Goal: Browse casually

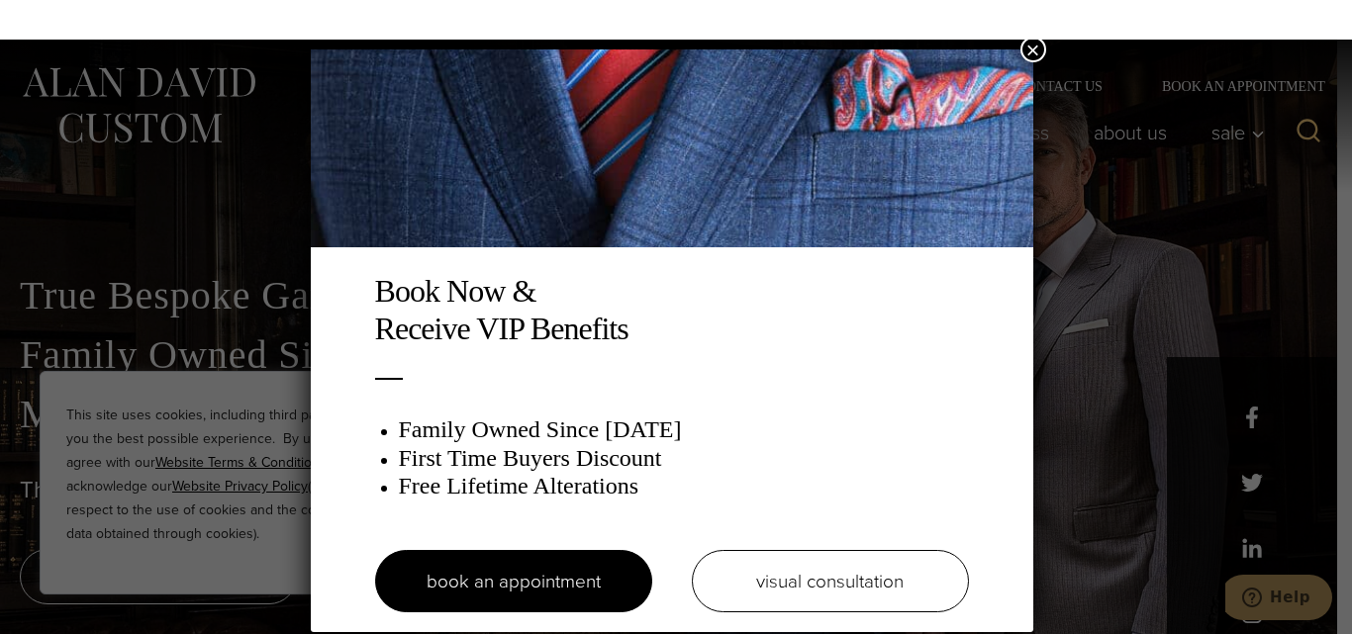
click at [1031, 47] on button "×" at bounding box center [1033, 50] width 26 height 26
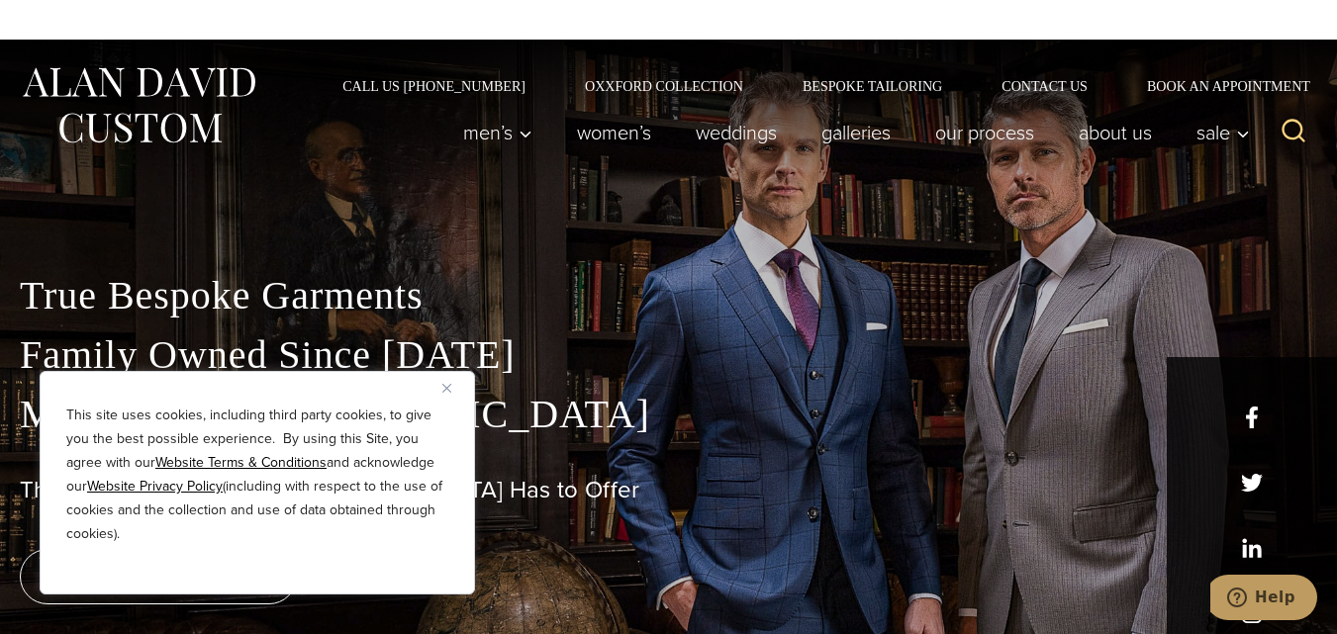
click at [446, 384] on img "Close" at bounding box center [446, 388] width 9 height 9
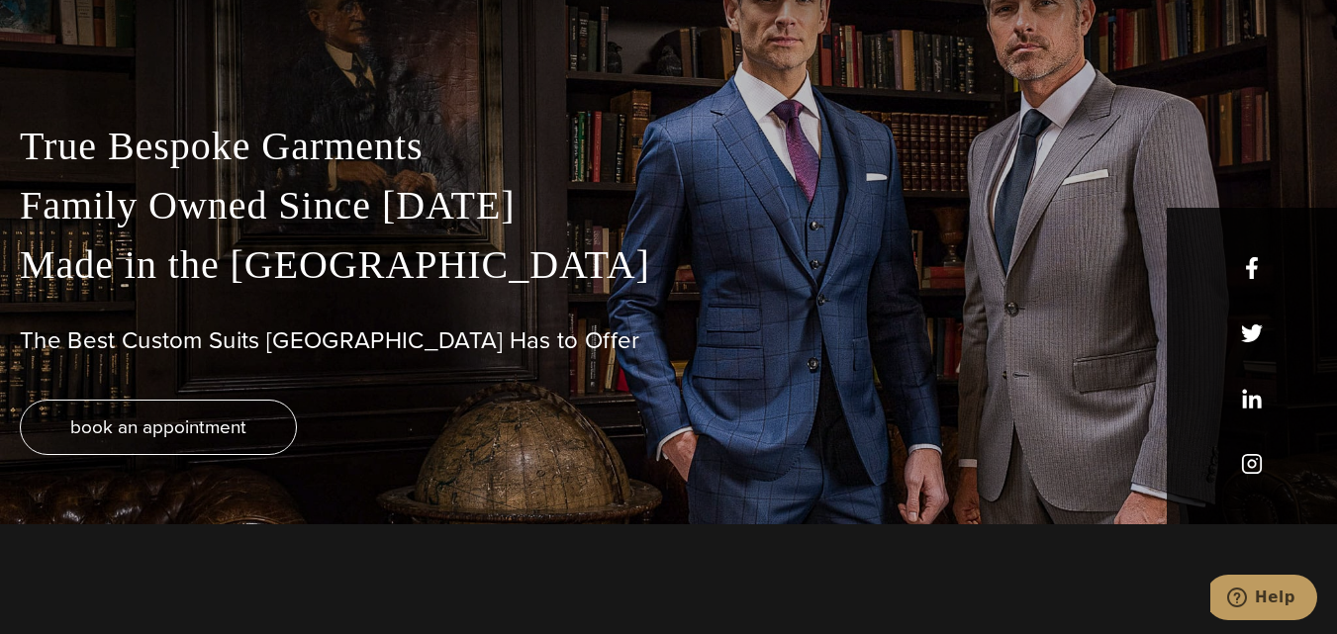
scroll to position [198, 0]
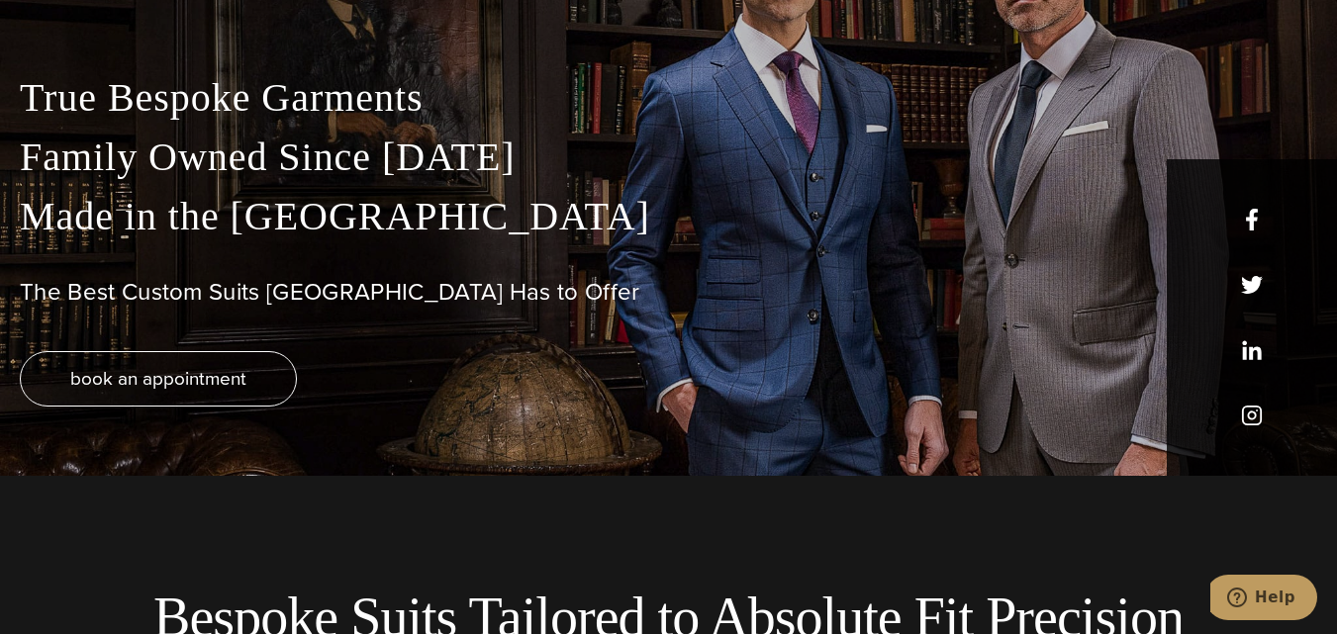
drag, startPoint x: 1256, startPoint y: 224, endPoint x: 990, endPoint y: 263, distance: 269.1
click at [781, 262] on div "True Bespoke Garments Family Owned Since 1913 Made in the United States The Bes…" at bounding box center [668, 272] width 1337 height 408
click at [1247, 221] on p "True Bespoke Garments Family Owned Since 1913 Made in the United States" at bounding box center [668, 157] width 1297 height 178
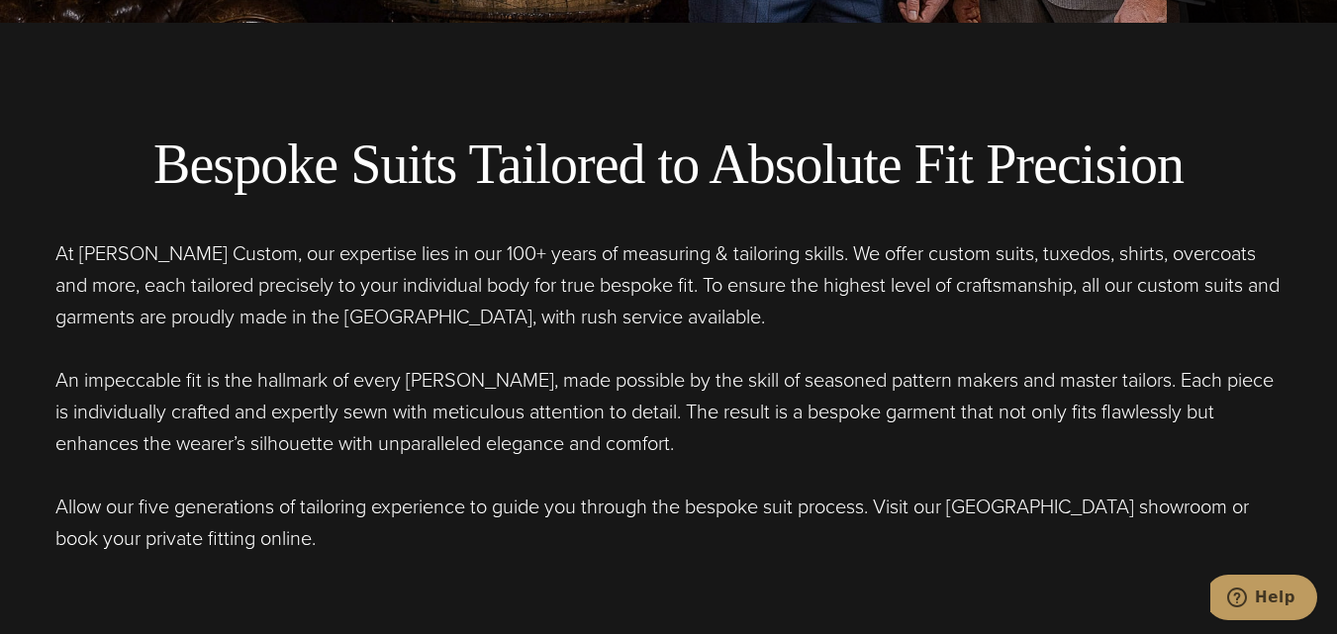
scroll to position [792, 0]
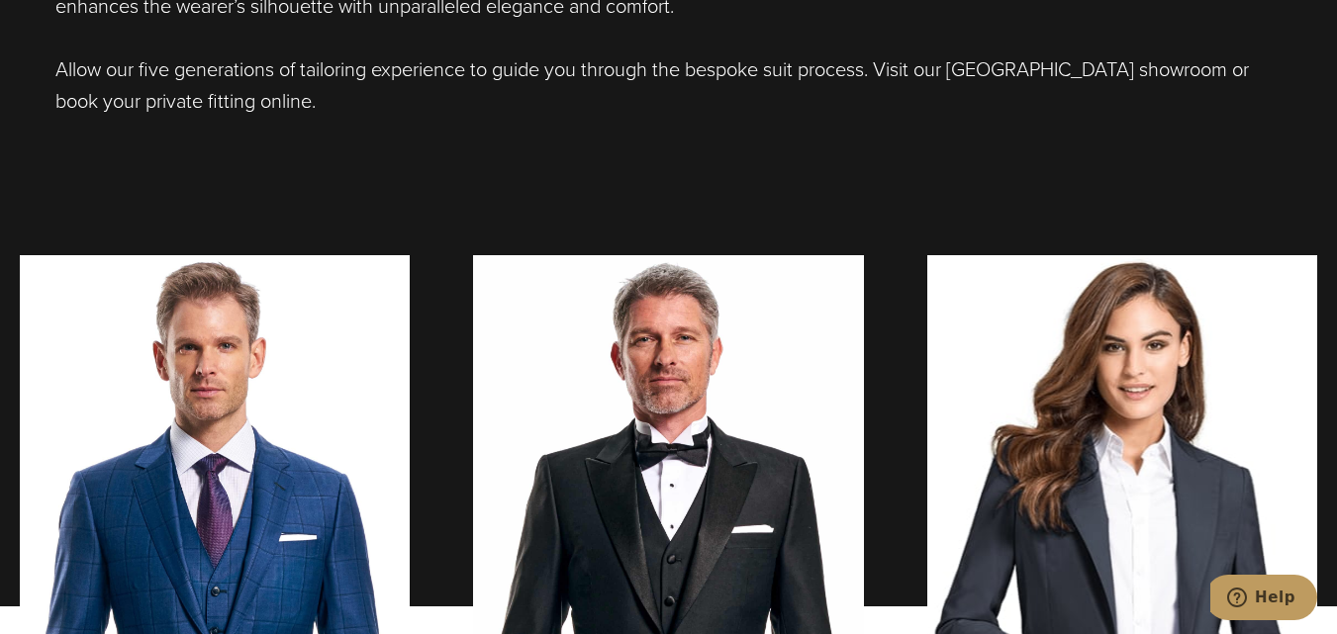
click at [772, 191] on div "Bespoke Suits Tailored to Absolute Fit Precision At Alan David Custom, our expe…" at bounding box center [668, 95] width 1337 height 1021
click at [665, 157] on div "Bespoke Suits Tailored to Absolute Fit Precision At Alan David Custom, our expe…" at bounding box center [668, 95] width 1337 height 1021
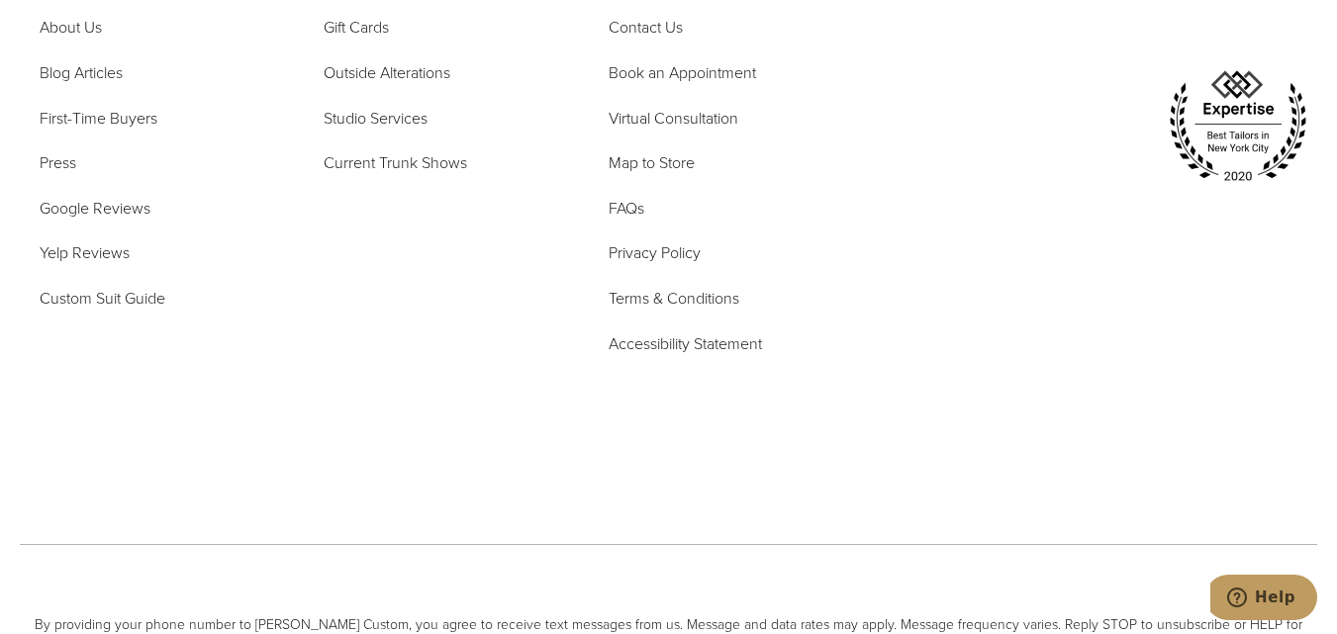
scroll to position [9684, 0]
